Goal: Task Accomplishment & Management: Use online tool/utility

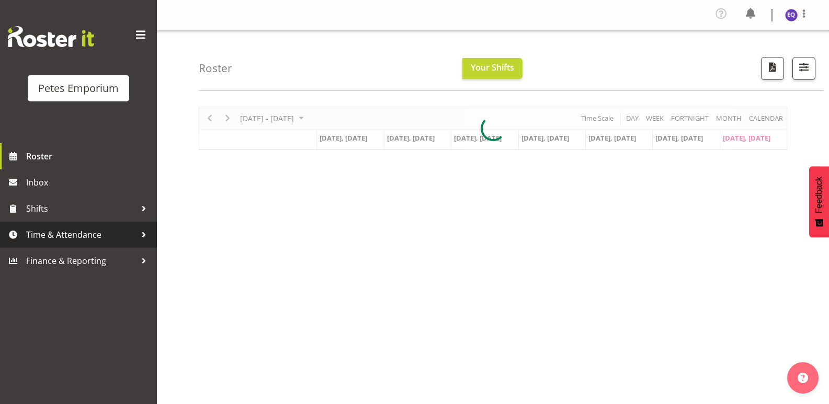
click at [66, 233] on span "Time & Attendance" at bounding box center [81, 235] width 110 height 16
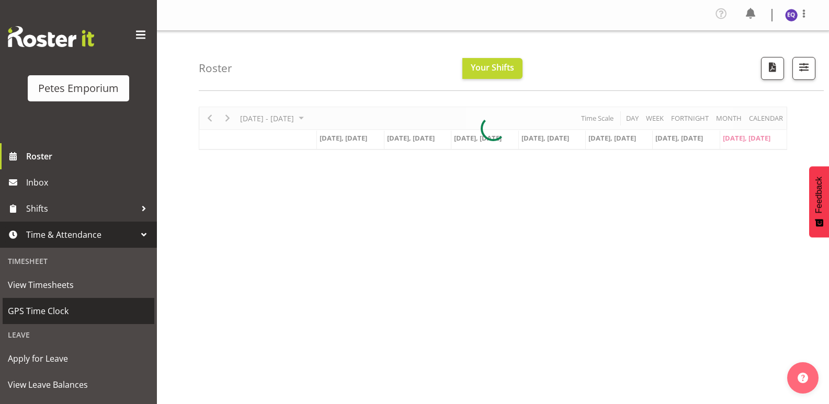
click at [75, 313] on span "GPS Time Clock" at bounding box center [78, 311] width 141 height 16
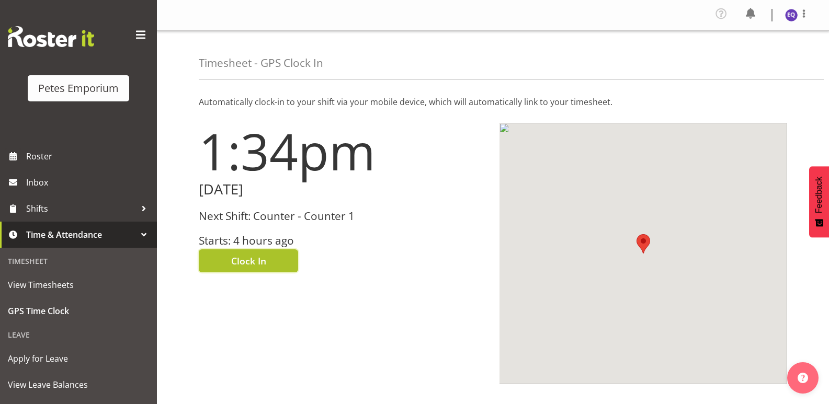
click at [264, 265] on span "Clock In" at bounding box center [248, 261] width 35 height 14
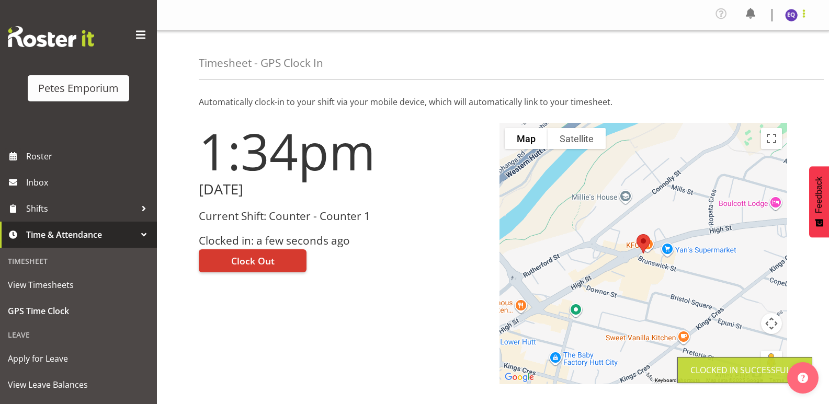
click at [805, 13] on span at bounding box center [804, 13] width 13 height 13
click at [758, 59] on link "Log Out" at bounding box center [760, 57] width 100 height 19
